Goal: Task Accomplishment & Management: Complete application form

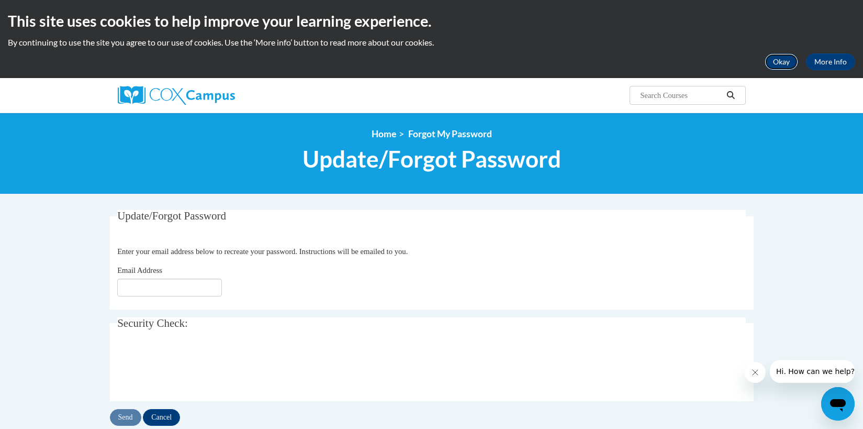
click at [778, 62] on button "Okay" at bounding box center [782, 61] width 34 height 17
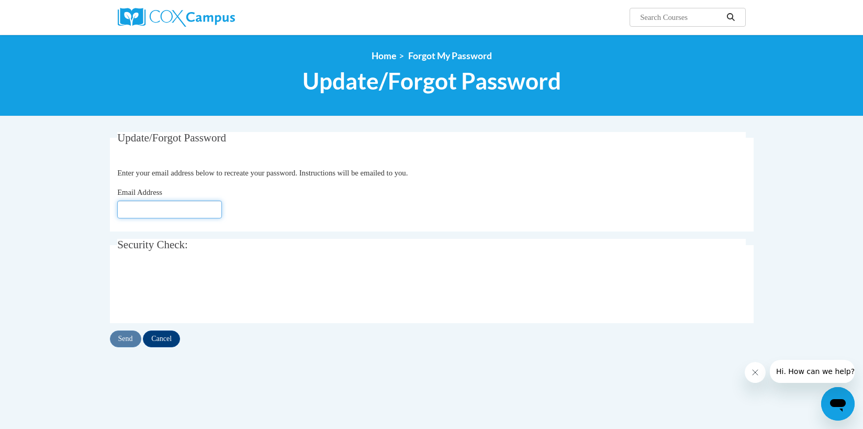
click at [168, 206] on input "Email Address" at bounding box center [169, 210] width 105 height 18
type input "[EMAIL_ADDRESS][PERSON_NAME][DOMAIN_NAME]"
click at [128, 341] on input "Send" at bounding box center [125, 338] width 31 height 17
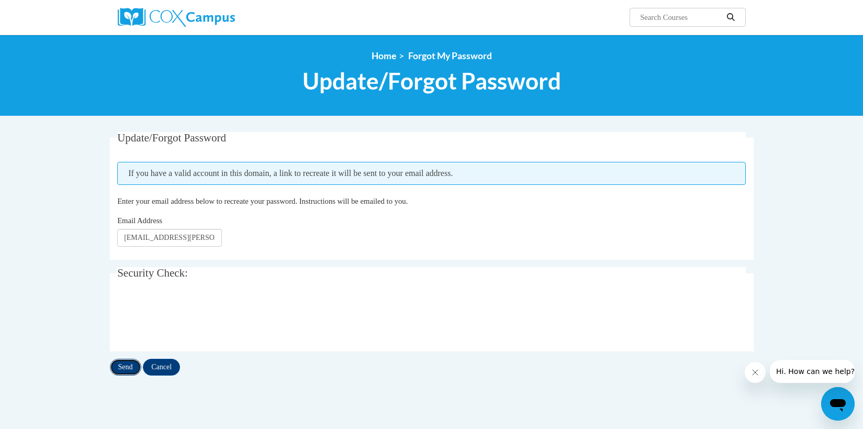
click at [123, 365] on input "Send" at bounding box center [125, 367] width 31 height 17
click at [122, 364] on input "Send" at bounding box center [125, 367] width 31 height 17
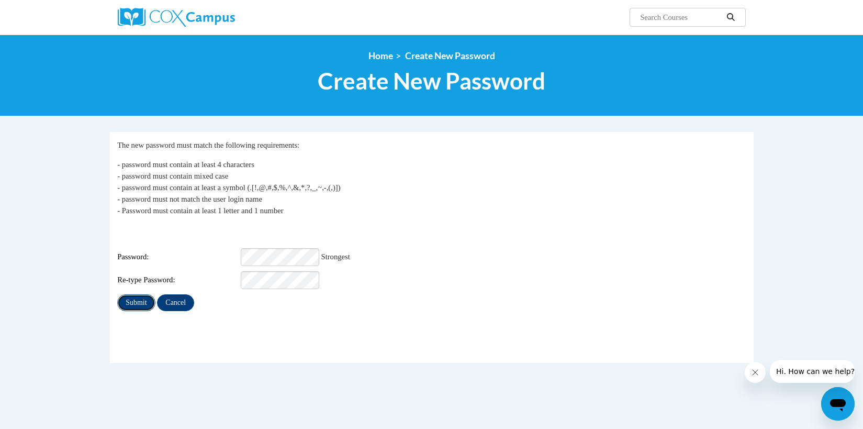
click at [134, 301] on input "Submit" at bounding box center [136, 302] width 38 height 17
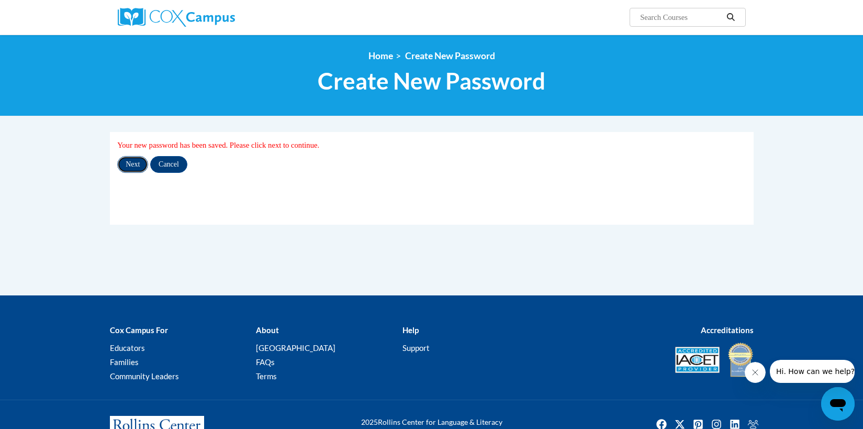
click at [137, 168] on input "Next" at bounding box center [132, 164] width 31 height 17
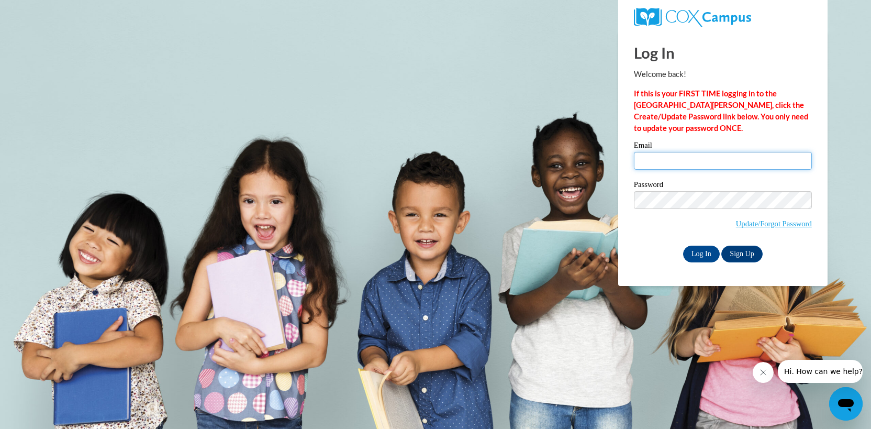
type input "[EMAIL_ADDRESS][PERSON_NAME][DOMAIN_NAME]"
click at [524, 107] on body "Log In Welcome back! If this is your FIRST TIME logging in to the [GEOGRAPHIC_D…" at bounding box center [435, 214] width 871 height 429
click at [461, 83] on body "Log In Welcome back! If this is your FIRST TIME logging in to the [GEOGRAPHIC_D…" at bounding box center [435, 214] width 871 height 429
click at [664, 266] on div "Log In Welcome back! If this is your FIRST TIME logging in to the [GEOGRAPHIC_D…" at bounding box center [723, 158] width 225 height 254
click at [694, 250] on input "Log In" at bounding box center [701, 254] width 37 height 17
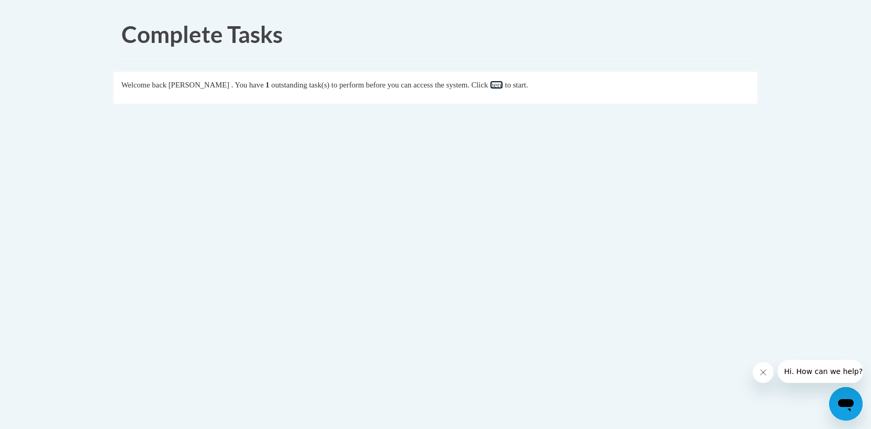
click at [503, 84] on link "here" at bounding box center [496, 85] width 13 height 8
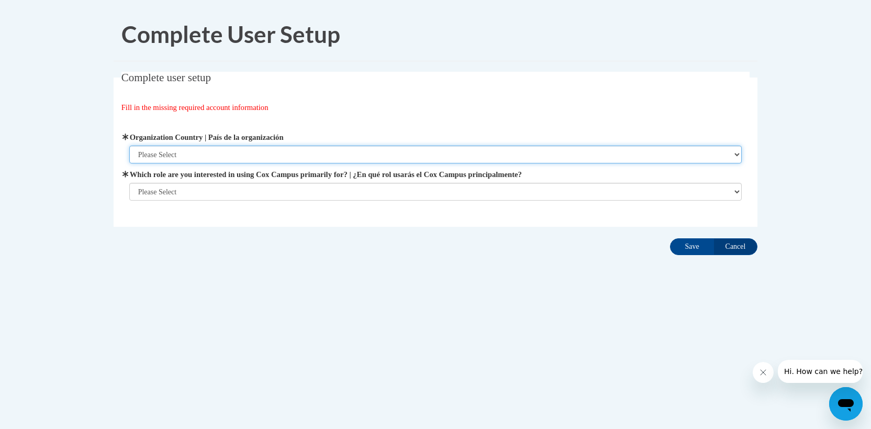
click at [229, 162] on select "Please Select [GEOGRAPHIC_DATA] | [GEOGRAPHIC_DATA] Outside of [GEOGRAPHIC_DATA…" at bounding box center [435, 155] width 613 height 18
select select "ad49bcad-a171-4b2e-b99c-48b446064914"
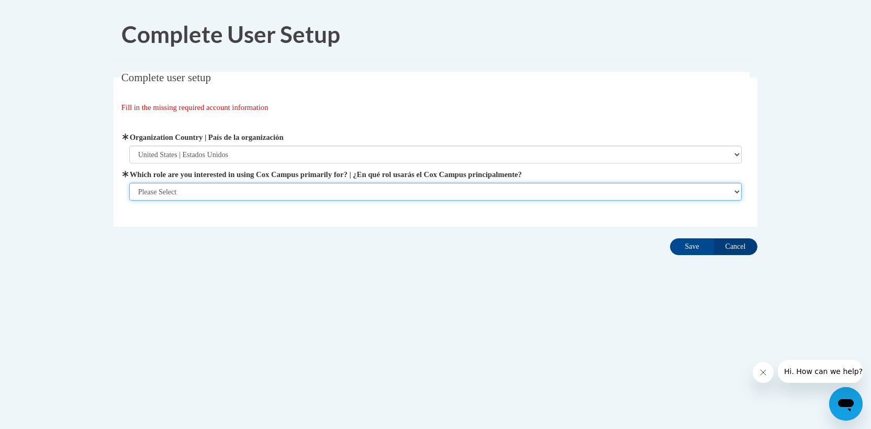
click at [162, 193] on select "Please Select College/University | Colegio/Universidad Community/Nonprofit Part…" at bounding box center [435, 192] width 613 height 18
select select "fbf2d438-af2f-41f8-98f1-81c410e29de3"
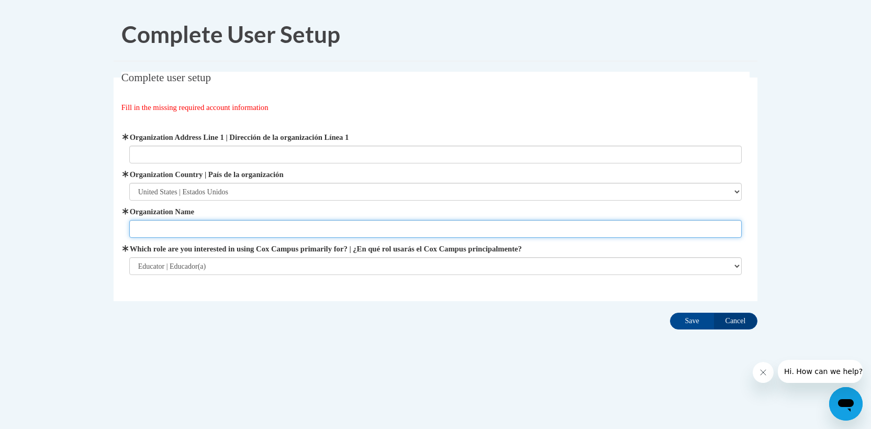
click at [170, 231] on input "Organization Name" at bounding box center [435, 229] width 613 height 18
type input "School District of Milton"
type input "448 E. High St."
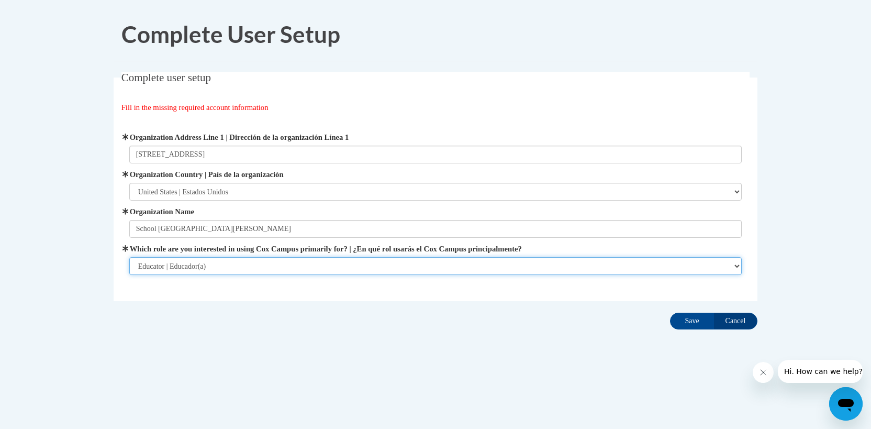
click at [203, 262] on select "Please Select College/University | Colegio/Universidad Community/Nonprofit Part…" at bounding box center [435, 266] width 613 height 18
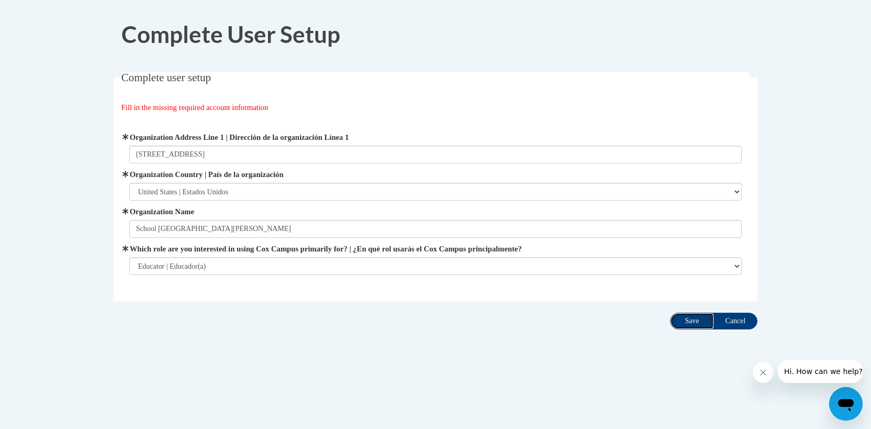
click at [689, 323] on input "Save" at bounding box center [692, 321] width 44 height 17
